Goal: Task Accomplishment & Management: Manage account settings

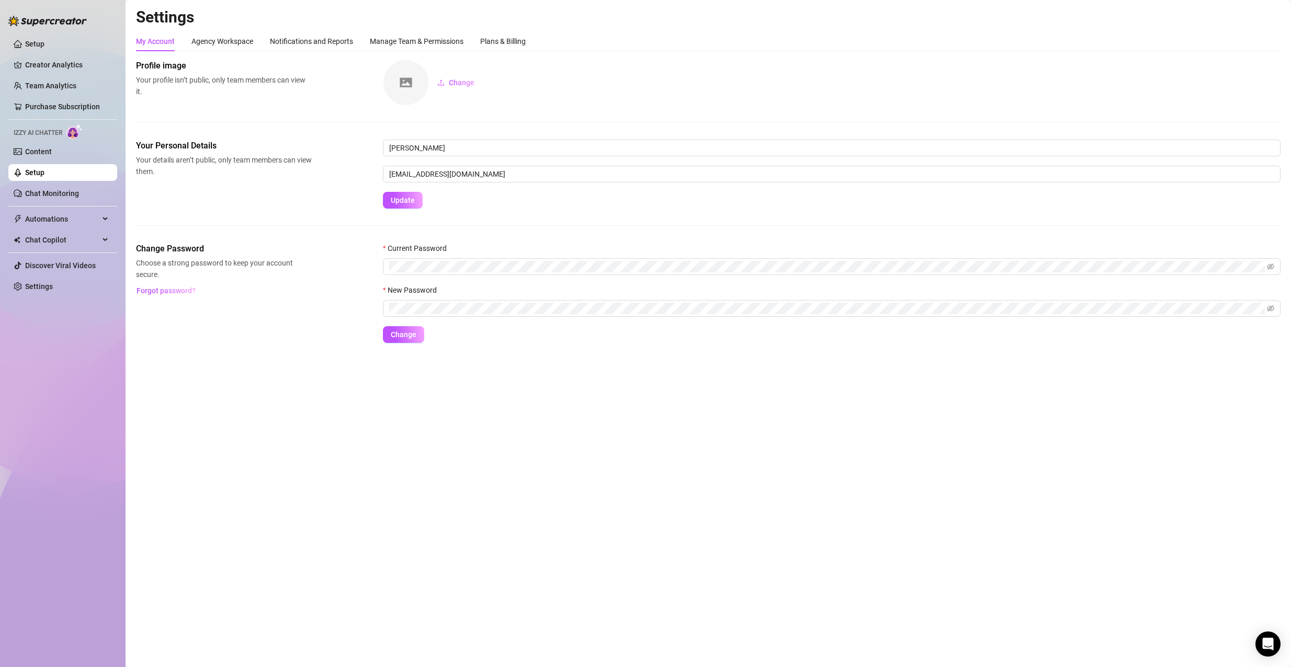
click at [556, 298] on div "New Password" at bounding box center [832, 293] width 898 height 16
click at [411, 275] on span at bounding box center [832, 266] width 898 height 17
click at [423, 302] on span at bounding box center [832, 308] width 898 height 17
click at [383, 326] on button "Change" at bounding box center [403, 334] width 41 height 17
click at [501, 46] on div "Plans & Billing" at bounding box center [503, 42] width 46 height 12
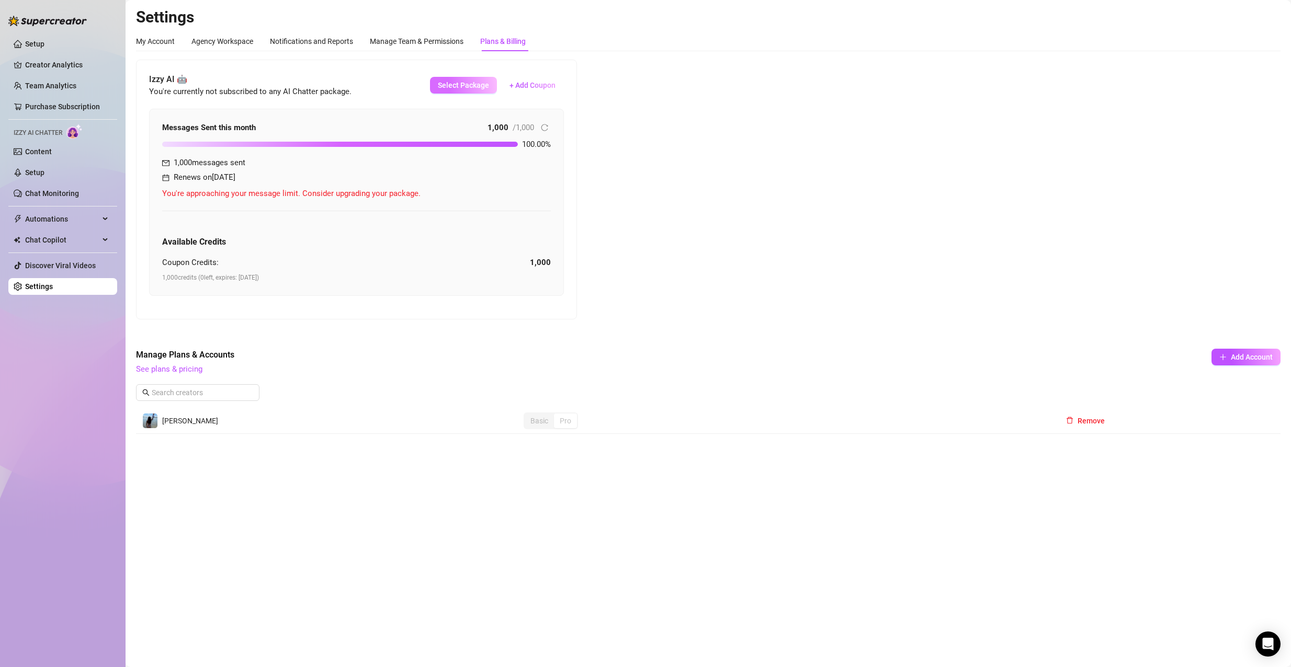
click at [463, 93] on button "Select Package" at bounding box center [463, 85] width 67 height 17
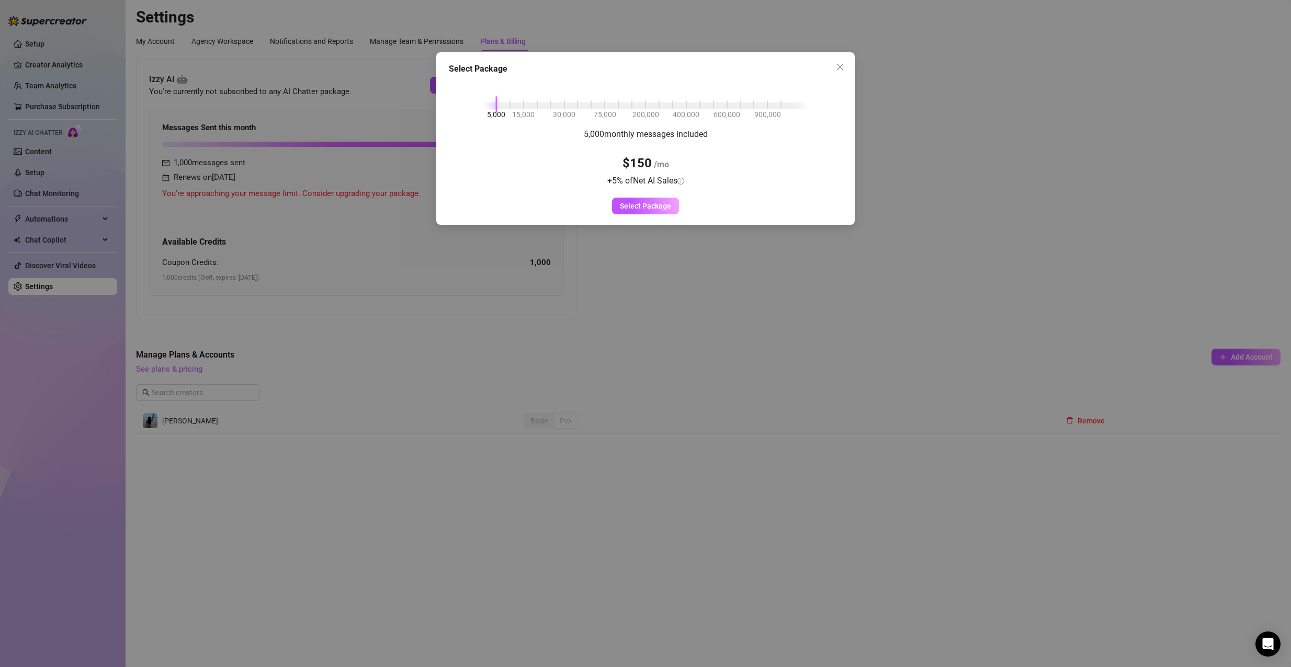
drag, startPoint x: 499, startPoint y: 109, endPoint x: 507, endPoint y: 109, distance: 8.9
click at [507, 109] on div "5,000 15,000 30,000 75,000 200,000 400,000 600,000 900,000 5,000 monthly messag…" at bounding box center [645, 147] width 393 height 135
click at [509, 106] on div "5,000 15,000 30,000 75,000 200,000 400,000 600,000 900,000" at bounding box center [645, 103] width 325 height 6
click at [517, 104] on div "5,000 15,000 30,000 75,000 200,000 400,000 600,000 900,000" at bounding box center [645, 103] width 325 height 6
click at [545, 106] on div "5,000 15,000 30,000 75,000 200,000 400,000 600,000 900,000" at bounding box center [645, 103] width 325 height 6
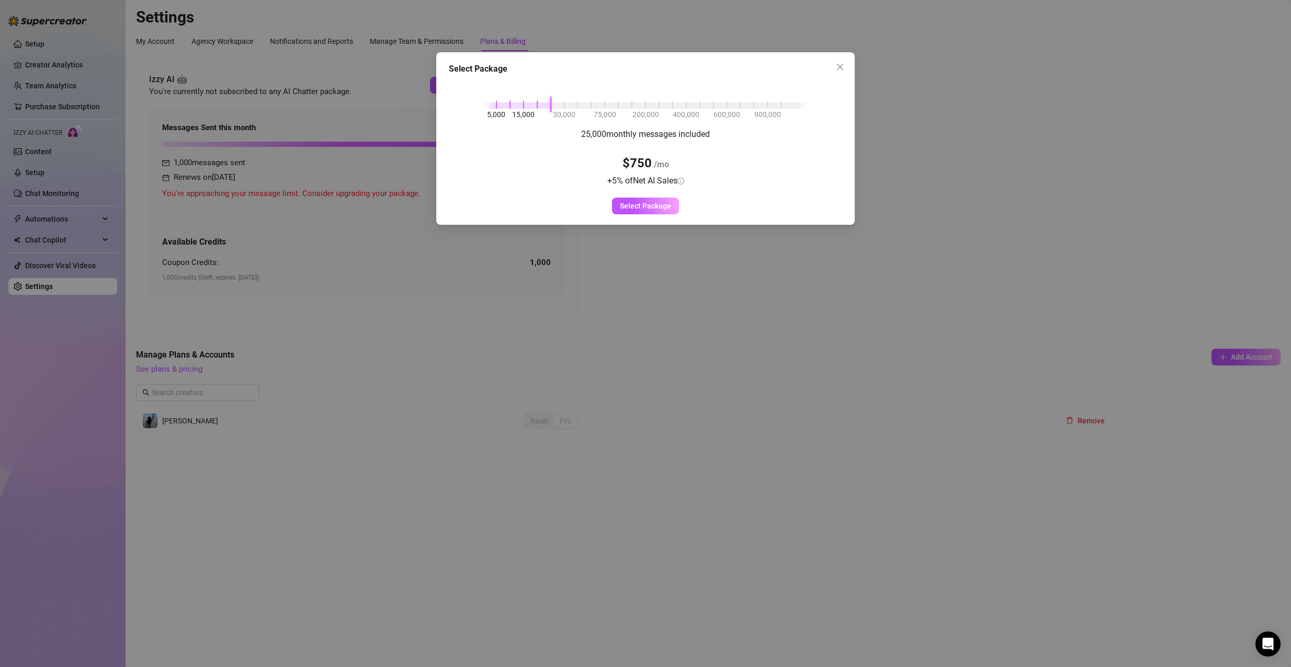
click at [534, 108] on div at bounding box center [517, 106] width 68 height 6
click at [518, 109] on span "15,000" at bounding box center [523, 115] width 22 height 12
click at [503, 108] on div at bounding box center [496, 106] width 27 height 6
click at [843, 69] on icon "close" at bounding box center [840, 67] width 8 height 8
